Goal: Task Accomplishment & Management: Complete application form

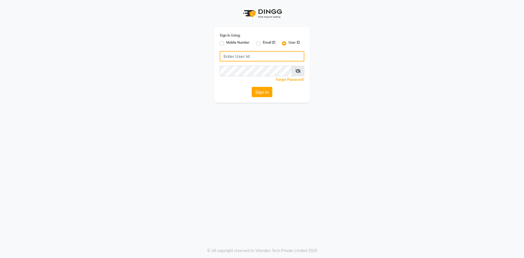
click at [284, 56] on input "Username" at bounding box center [262, 56] width 85 height 10
type input "femina123"
click at [298, 71] on icon at bounding box center [297, 71] width 5 height 4
click at [256, 92] on button "Sign In" at bounding box center [261, 92] width 21 height 10
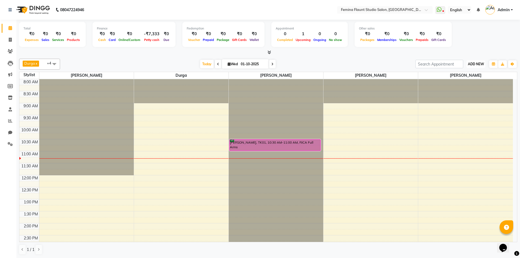
click at [478, 64] on span "ADD NEW" at bounding box center [476, 64] width 16 height 4
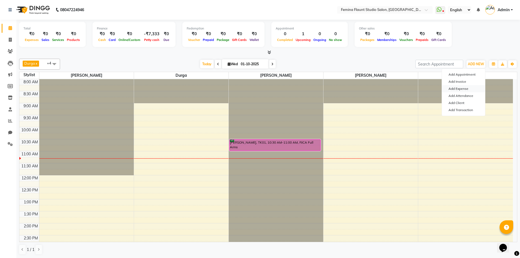
click at [461, 88] on link "Add Expense" at bounding box center [463, 88] width 43 height 7
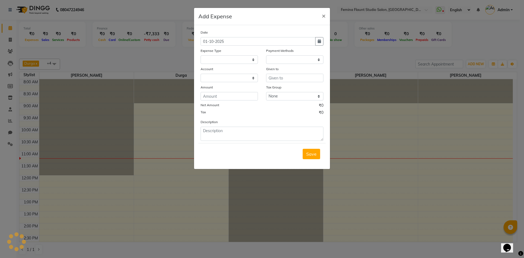
select select
select select "1"
select select "7453"
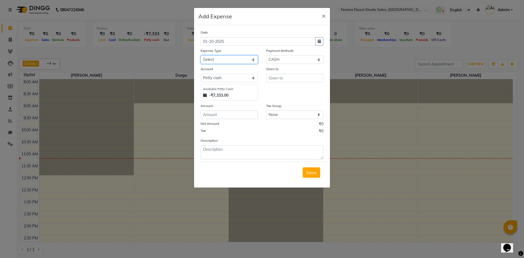
click at [254, 61] on select "Select Advance Salary Bank charges Blinkit Car maintenance Cash transfer to ban…" at bounding box center [228, 59] width 57 height 8
select select "23328"
click at [200, 55] on select "Select Advance Salary Bank charges Blinkit Car maintenance Cash transfer to ban…" at bounding box center [228, 59] width 57 height 8
click at [306, 77] on input "text" at bounding box center [294, 78] width 57 height 8
click at [295, 88] on button "Ad min" at bounding box center [287, 89] width 43 height 9
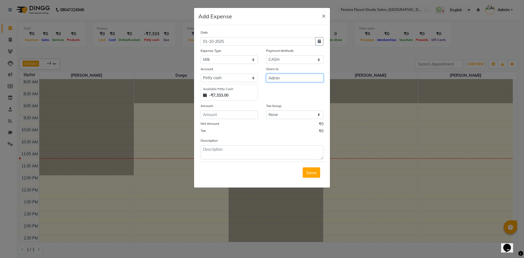
type input "Admin"
click at [248, 115] on input "number" at bounding box center [228, 114] width 57 height 8
type input "72"
click at [206, 149] on textarea at bounding box center [261, 152] width 123 height 14
type textarea "FOR MILK"
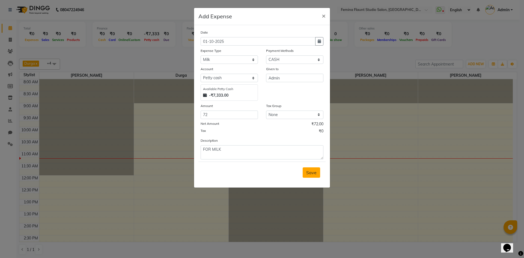
click at [316, 171] on span "Save" at bounding box center [311, 172] width 10 height 5
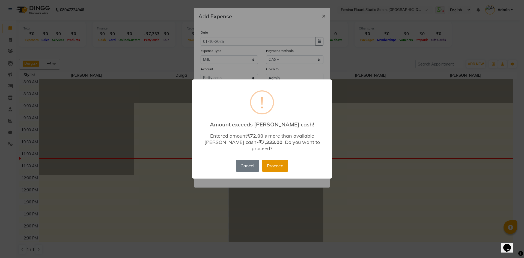
click at [278, 160] on button "Proceed" at bounding box center [275, 166] width 26 height 12
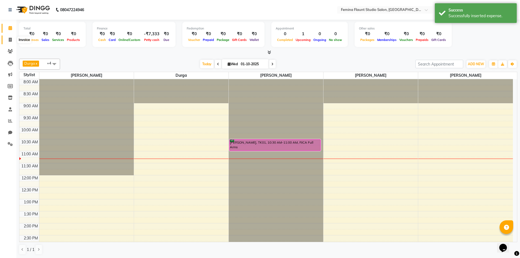
click at [8, 39] on span at bounding box center [10, 40] width 10 height 6
select select "service"
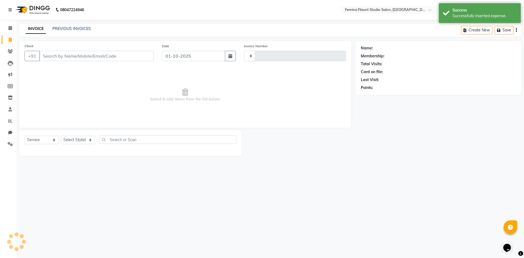
type input "0657"
select select "8333"
click at [10, 27] on icon at bounding box center [10, 28] width 4 height 4
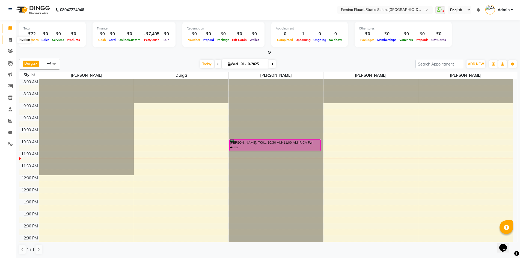
click at [10, 38] on icon at bounding box center [10, 40] width 3 height 4
select select "service"
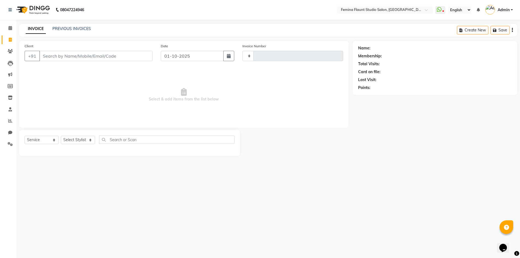
type input "0657"
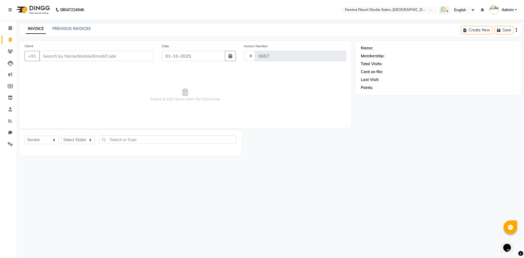
select select "8333"
click at [59, 54] on input "Client" at bounding box center [96, 56] width 114 height 10
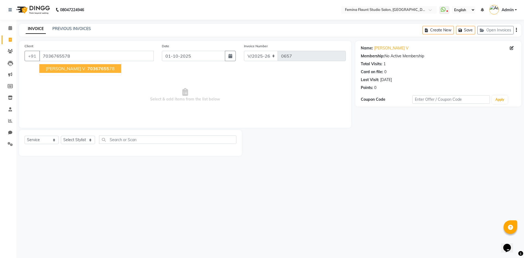
click at [87, 70] on span "70367655" at bounding box center [98, 68] width 22 height 5
click at [98, 55] on input "7036765578" at bounding box center [96, 56] width 114 height 10
type input "7"
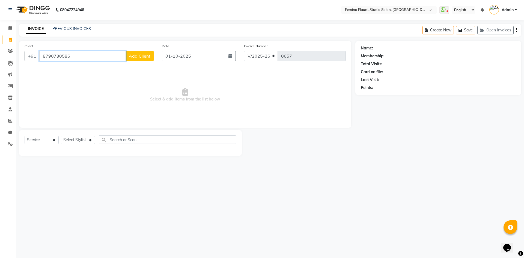
type input "8790730586"
click at [142, 58] on span "Add Client" at bounding box center [140, 55] width 22 height 5
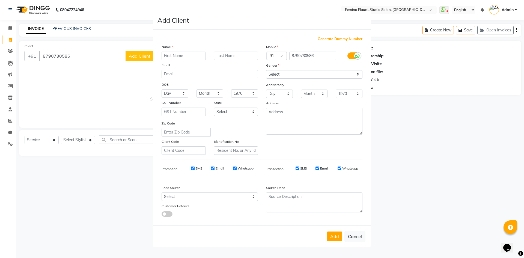
click at [178, 55] on input "text" at bounding box center [183, 56] width 44 height 8
type input "[PERSON_NAME]"
click at [358, 74] on select "Select [DEMOGRAPHIC_DATA] [DEMOGRAPHIC_DATA] Other Prefer Not To Say" at bounding box center [314, 74] width 96 height 8
select select "[DEMOGRAPHIC_DATA]"
click at [266, 70] on select "Select [DEMOGRAPHIC_DATA] [DEMOGRAPHIC_DATA] Other Prefer Not To Say" at bounding box center [314, 74] width 96 height 8
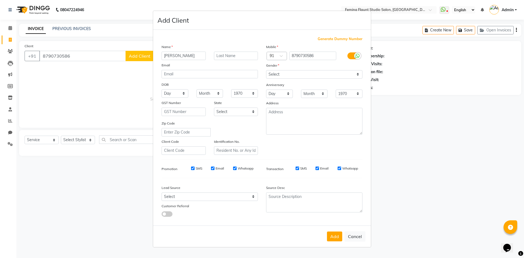
click at [337, 237] on button "Add" at bounding box center [334, 236] width 15 height 10
select select
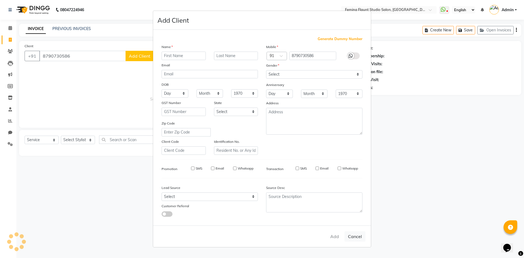
select select
checkbox input "false"
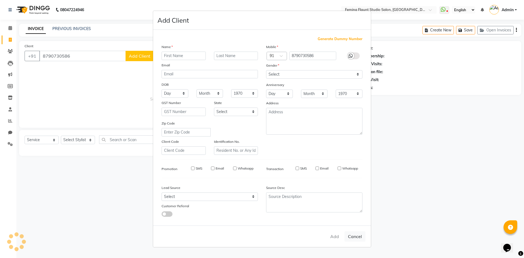
checkbox input "false"
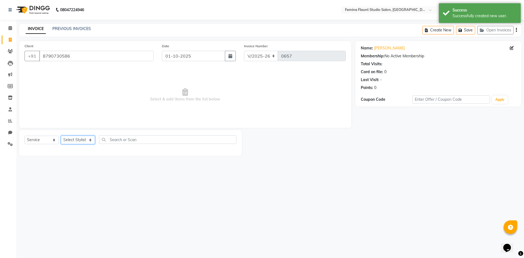
click at [91, 138] on select "Select Stylist Admin Durga [PERSON_NAME] [PERSON_NAME] Sri [PERSON_NAME] [PERSO…" at bounding box center [78, 140] width 34 height 8
select select "80612"
click at [61, 136] on select "Select Stylist Admin Durga [PERSON_NAME] [PERSON_NAME] Sri [PERSON_NAME] [PERSO…" at bounding box center [78, 140] width 34 height 8
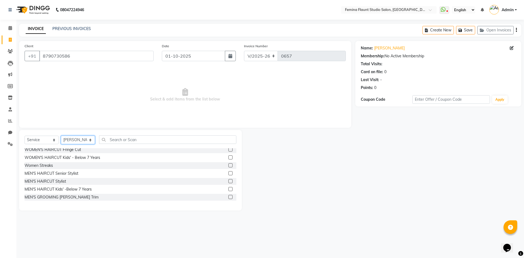
scroll to position [27, 0]
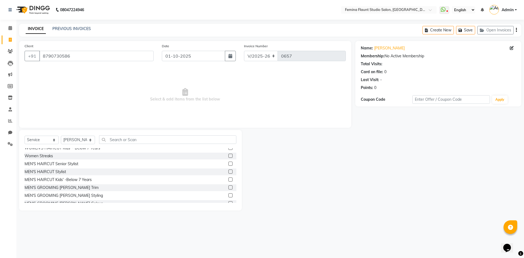
click at [228, 187] on label at bounding box center [230, 187] width 4 height 4
click at [228, 187] on input "checkbox" at bounding box center [230, 188] width 4 height 4
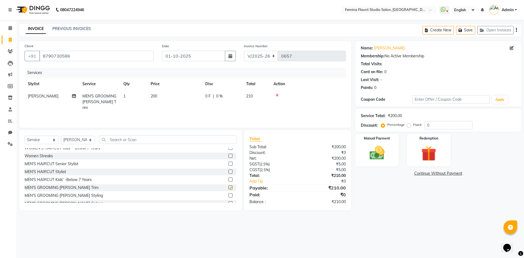
checkbox input "false"
click at [162, 95] on td "200" at bounding box center [174, 102] width 55 height 24
select select "80612"
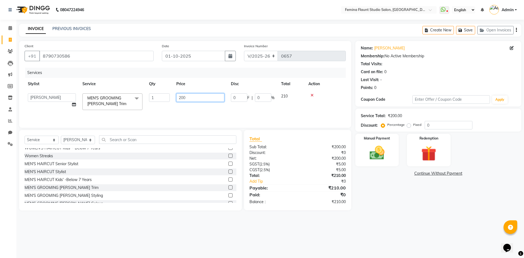
click at [191, 97] on input "200" at bounding box center [200, 97] width 48 height 8
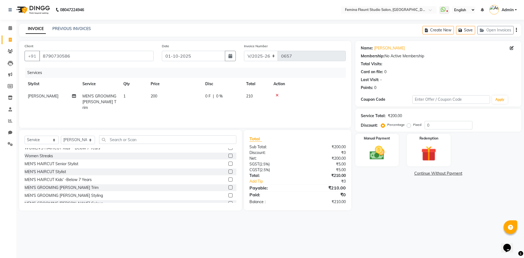
click at [215, 92] on td "0 F | 0 %" at bounding box center [222, 102] width 41 height 24
select select "80612"
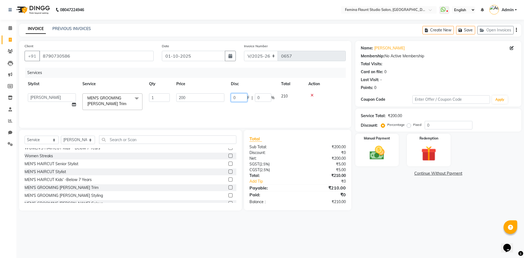
click at [240, 96] on input "0" at bounding box center [239, 97] width 16 height 8
type input "50"
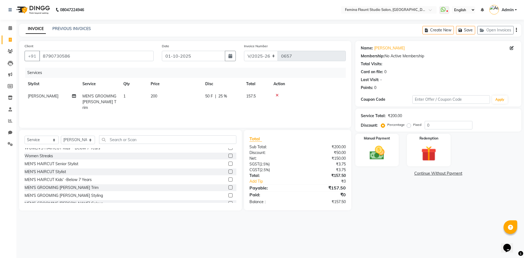
click at [405, 200] on div "Name: [PERSON_NAME] Membership: No Active Membership Total Visits: Card on file…" at bounding box center [440, 125] width 170 height 169
click at [380, 148] on img at bounding box center [376, 153] width 25 height 18
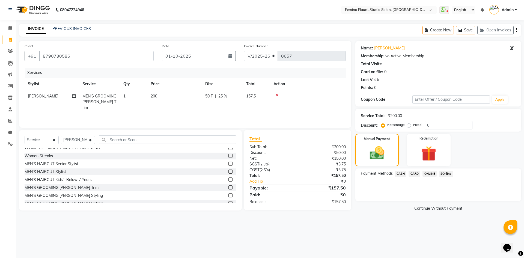
click at [444, 173] on span "SOnline" at bounding box center [446, 173] width 14 height 6
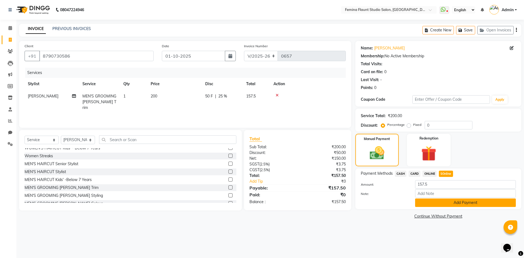
click at [454, 202] on button "Add Payment" at bounding box center [465, 202] width 101 height 8
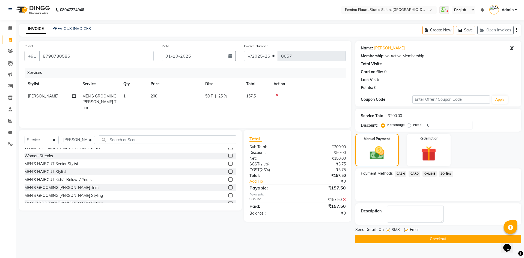
click at [455, 238] on button "Checkout" at bounding box center [438, 239] width 166 height 8
